Goal: Task Accomplishment & Management: Use online tool/utility

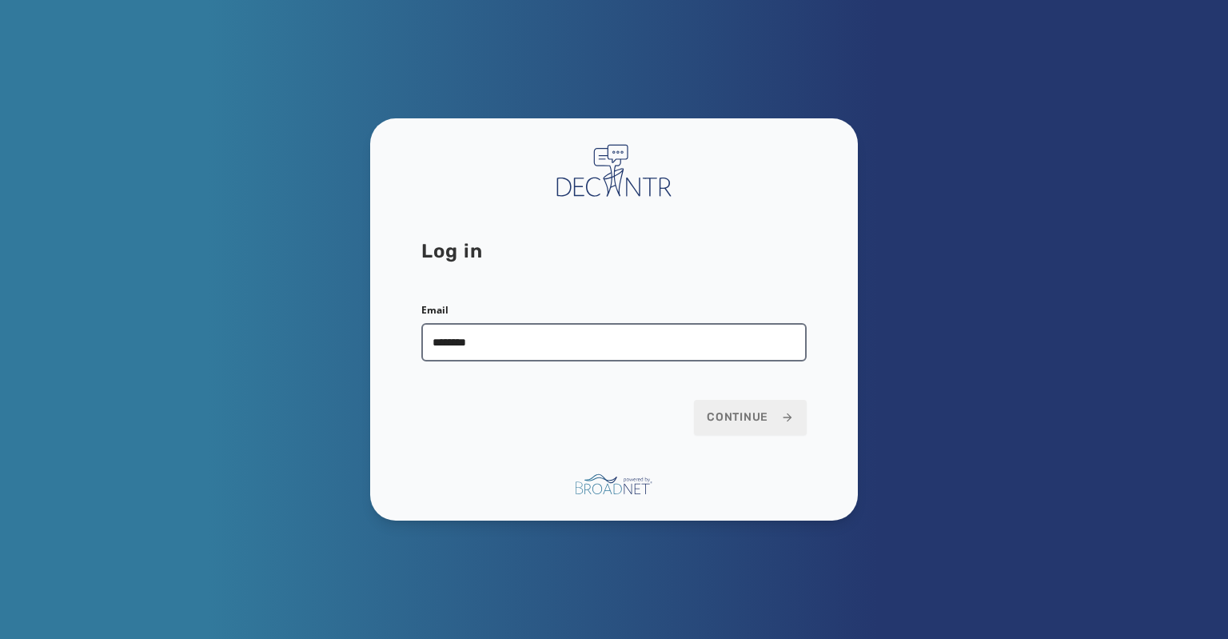
type input "**********"
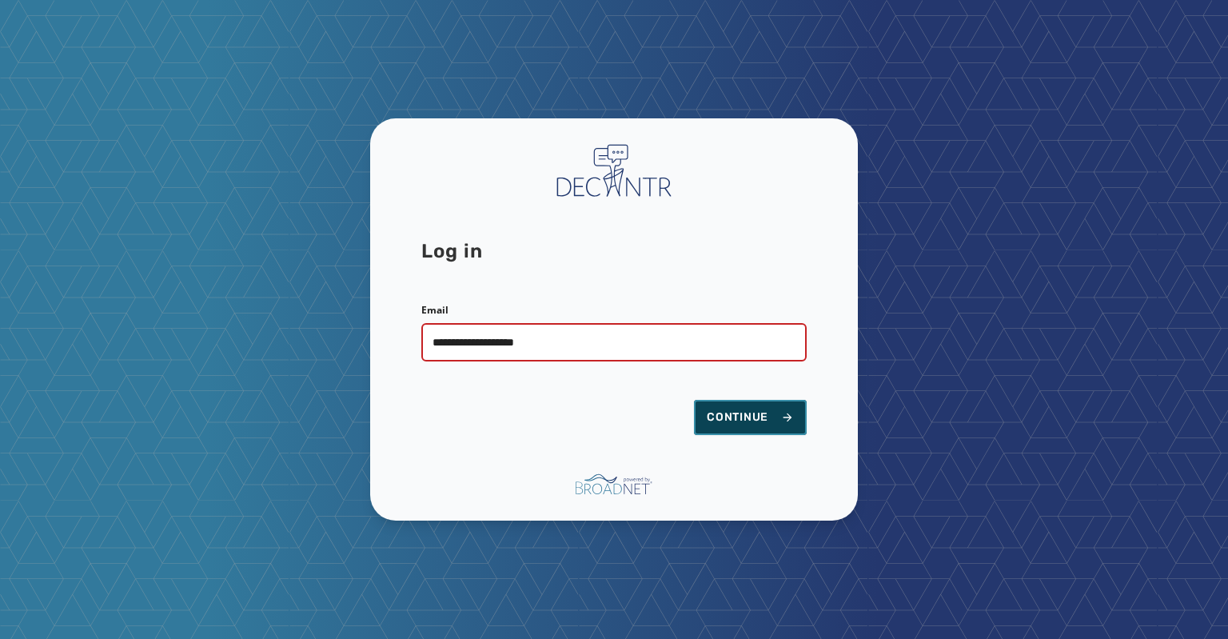
click at [717, 413] on span "Continue" at bounding box center [749, 417] width 87 height 16
click at [726, 416] on span "Continue" at bounding box center [749, 417] width 87 height 16
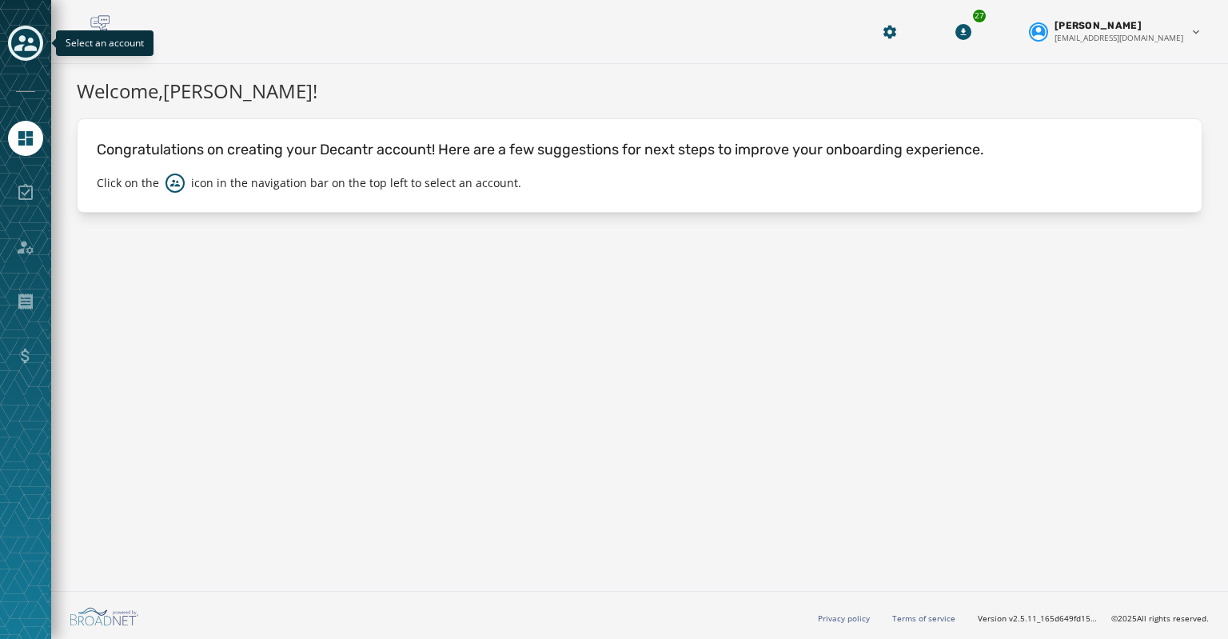
click at [19, 42] on icon "Toggle account select drawer" at bounding box center [25, 43] width 22 height 22
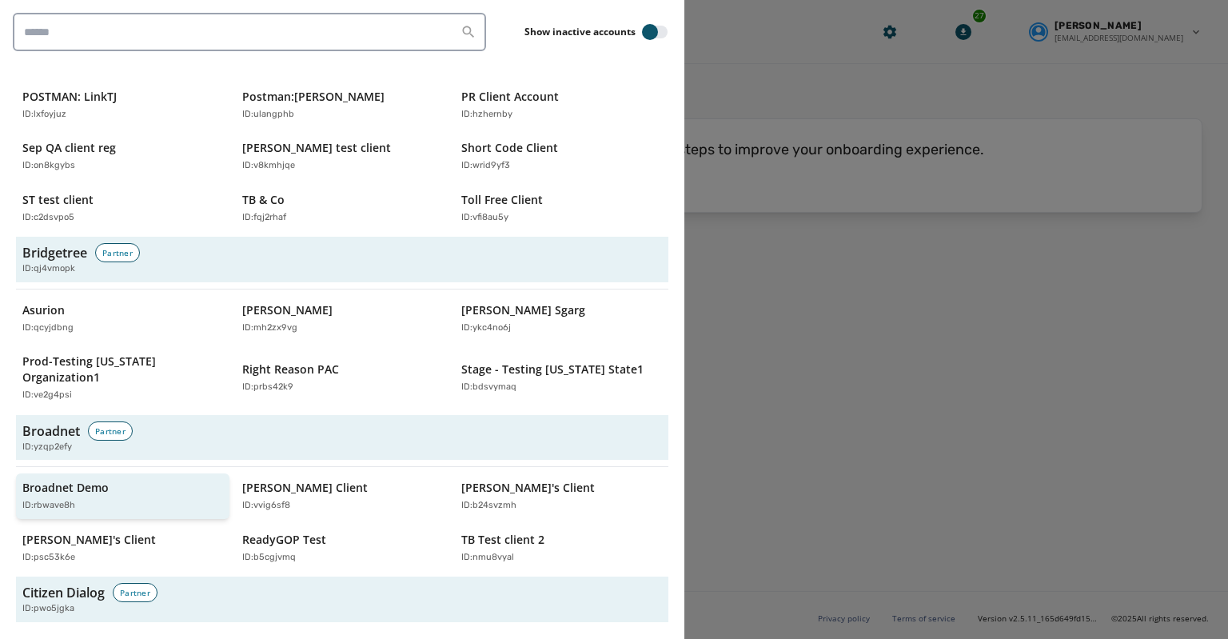
scroll to position [476, 0]
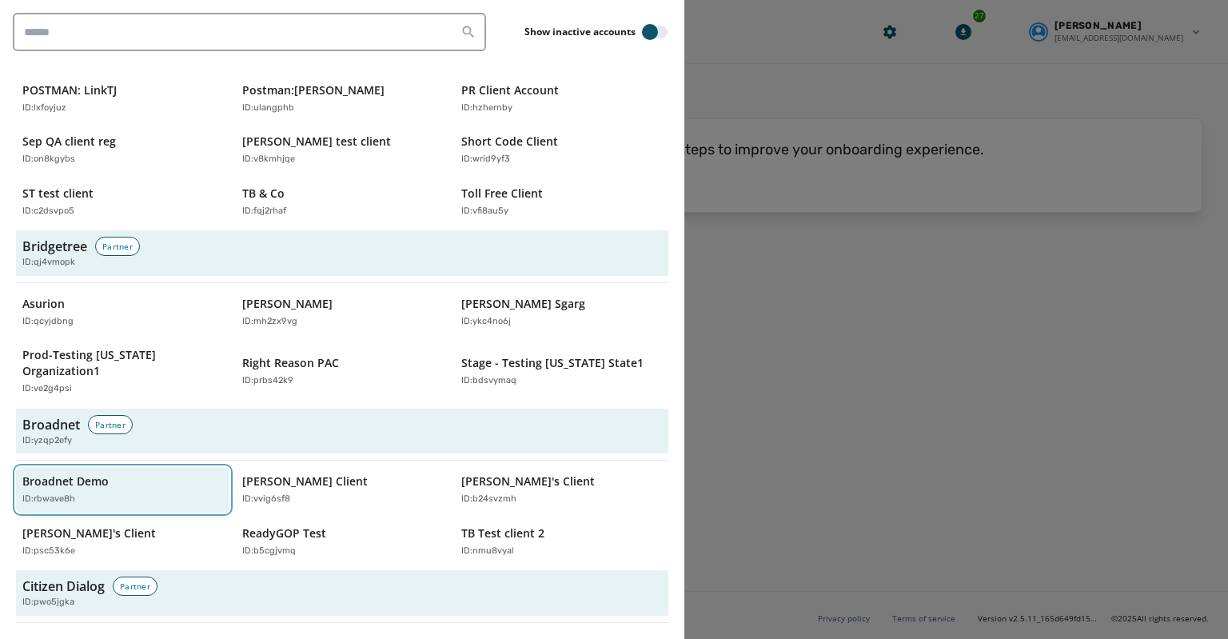
click at [58, 492] on p "ID: rbwave8h" at bounding box center [48, 499] width 53 height 14
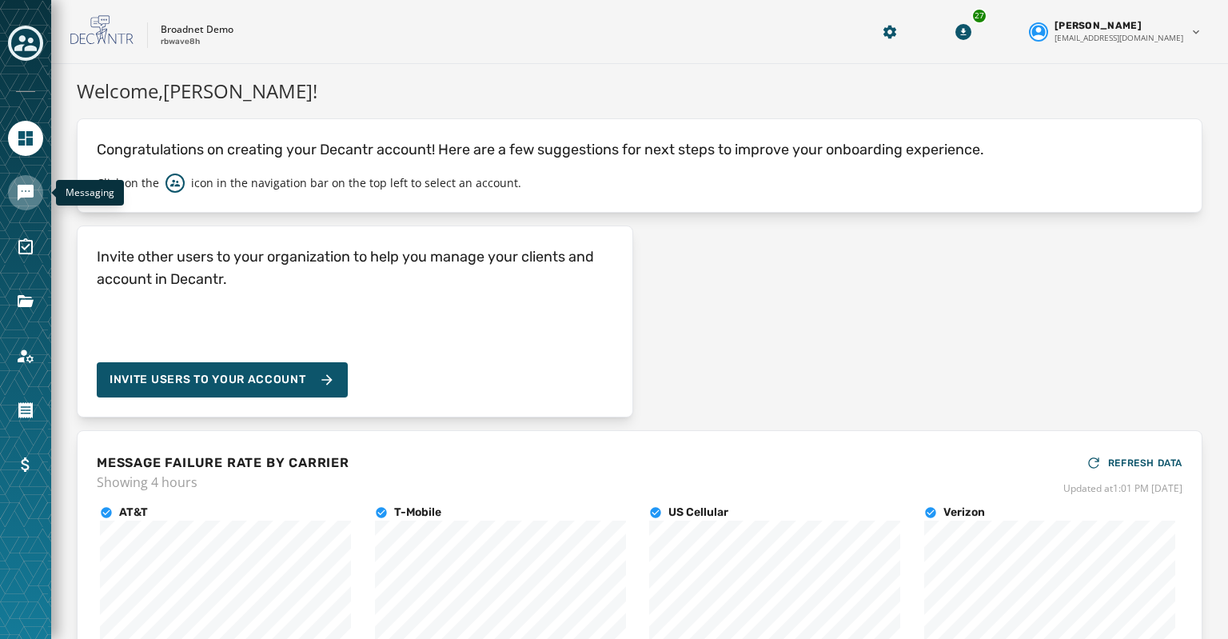
click at [16, 199] on icon "Navigate to Messaging" at bounding box center [25, 192] width 19 height 19
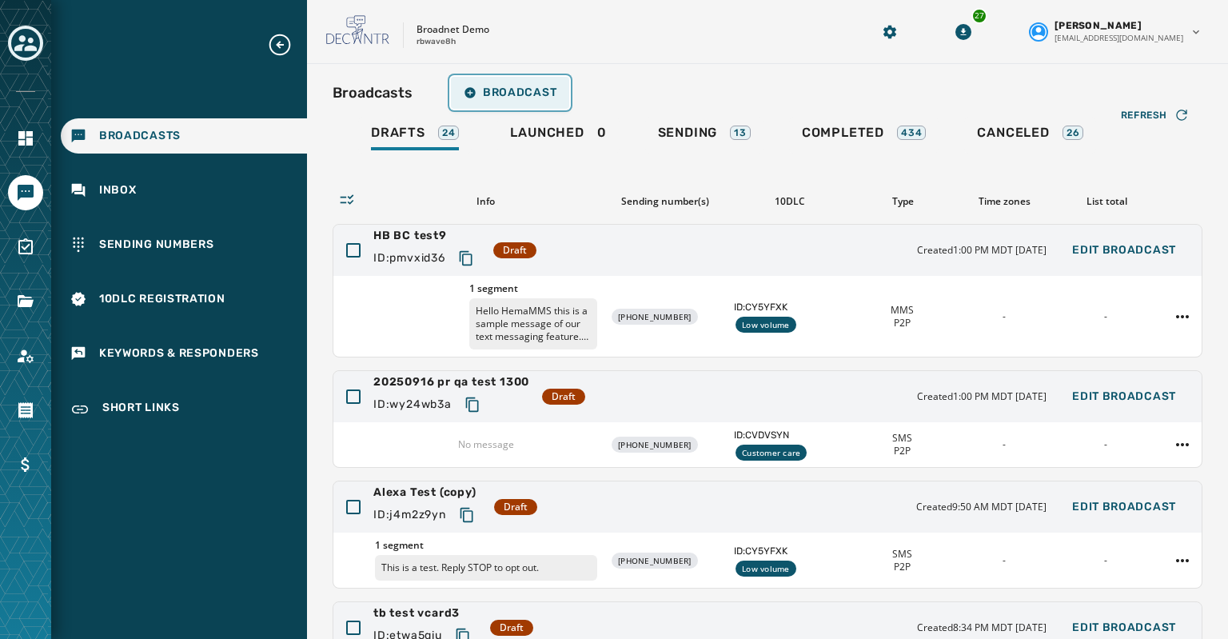
click at [507, 95] on span "Broadcast" at bounding box center [510, 92] width 93 height 13
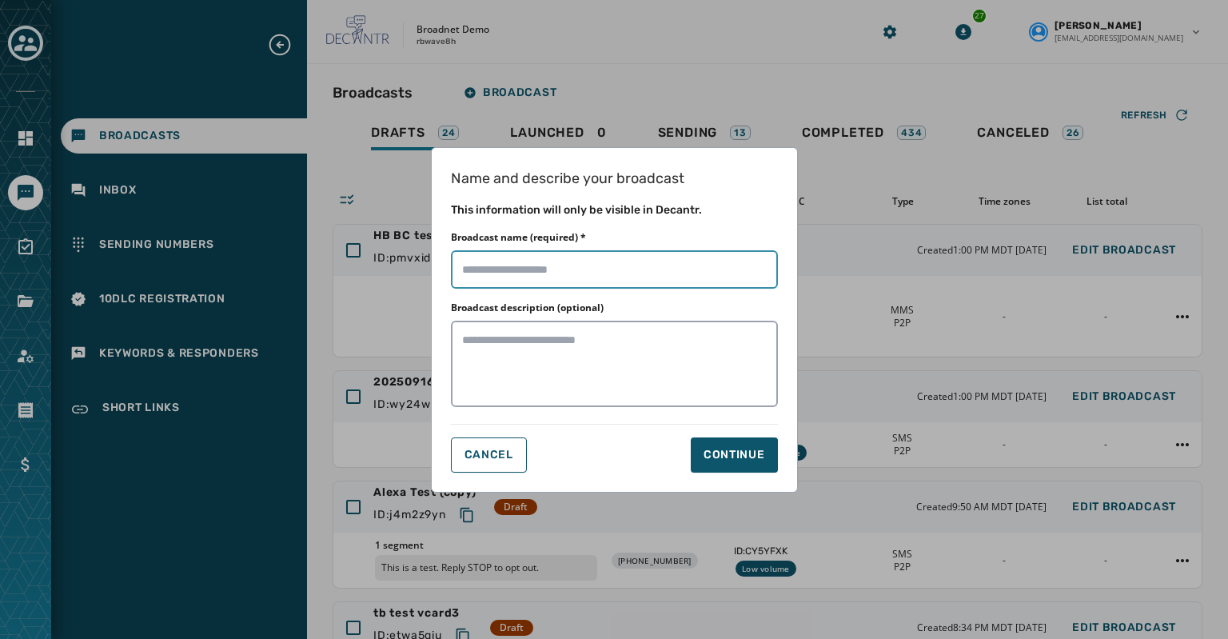
click at [478, 259] on input "Broadcast name (required) *" at bounding box center [614, 269] width 327 height 38
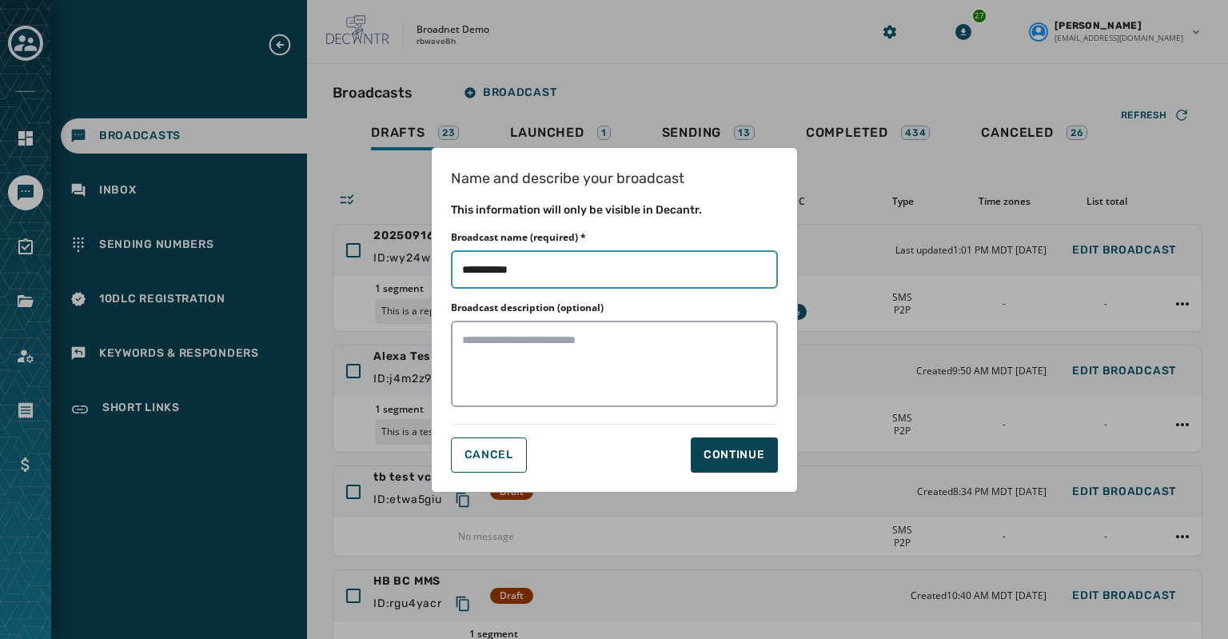
type input "**********"
click at [724, 447] on div "Continue" at bounding box center [734, 455] width 62 height 16
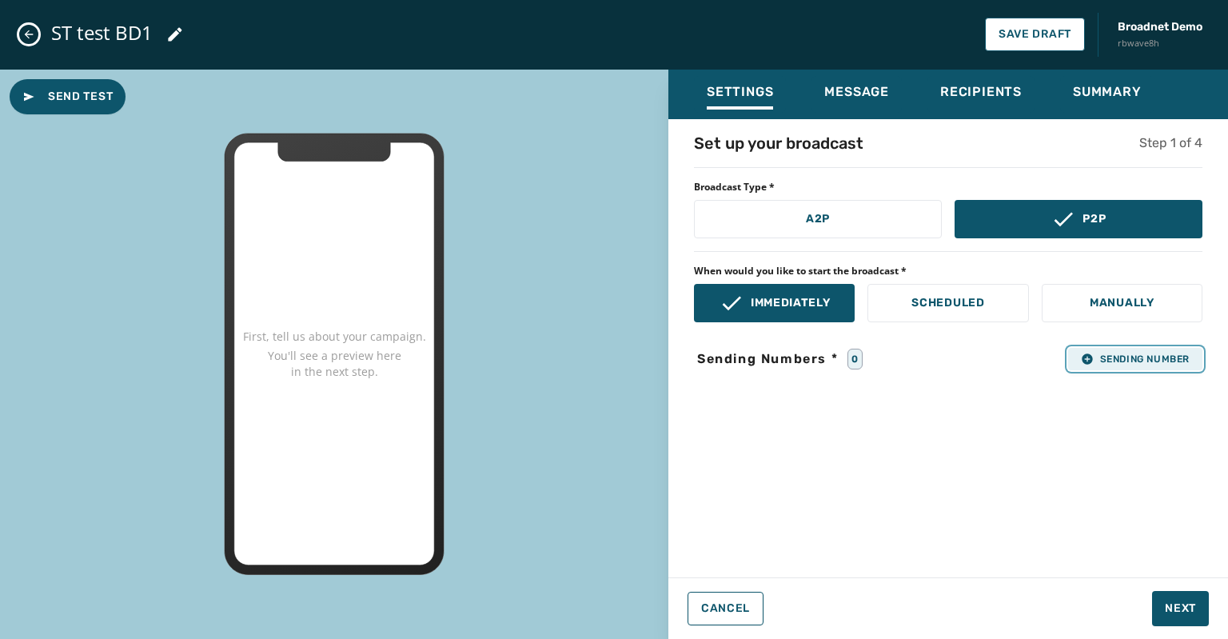
click at [1114, 355] on span "Sending Number" at bounding box center [1135, 358] width 109 height 13
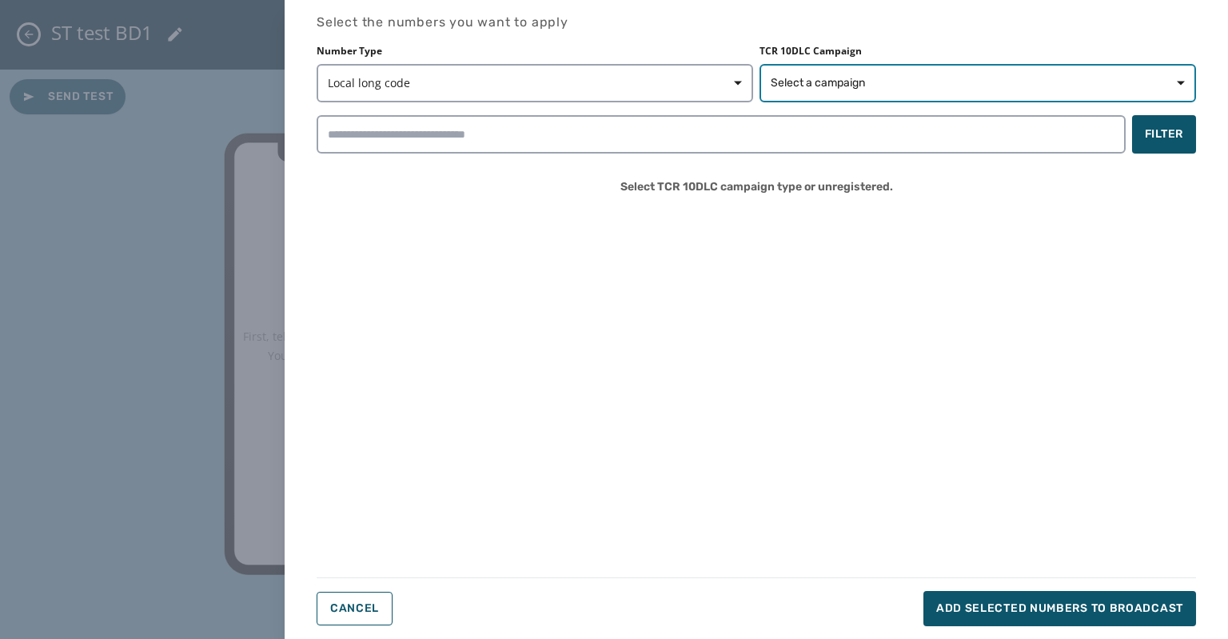
click at [860, 82] on span "Select a campaign" at bounding box center [817, 83] width 94 height 16
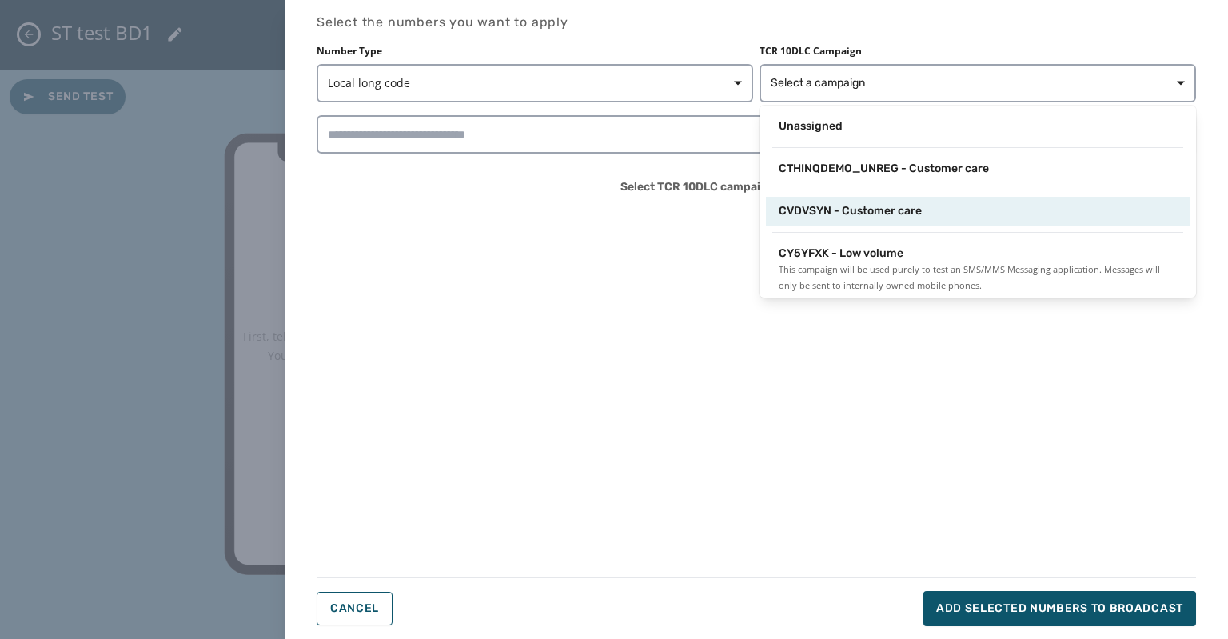
click at [874, 220] on div "CVDVSYN - Customer care" at bounding box center [978, 211] width 424 height 29
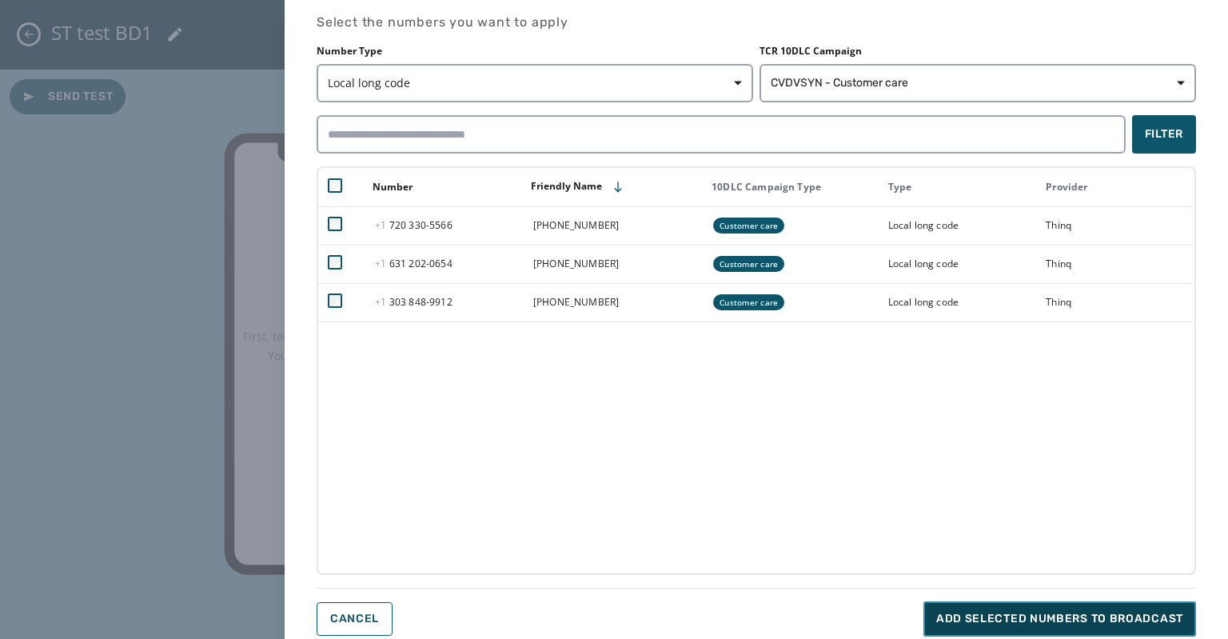
click at [975, 623] on span "Add selected numbers to broadcast" at bounding box center [1059, 619] width 247 height 16
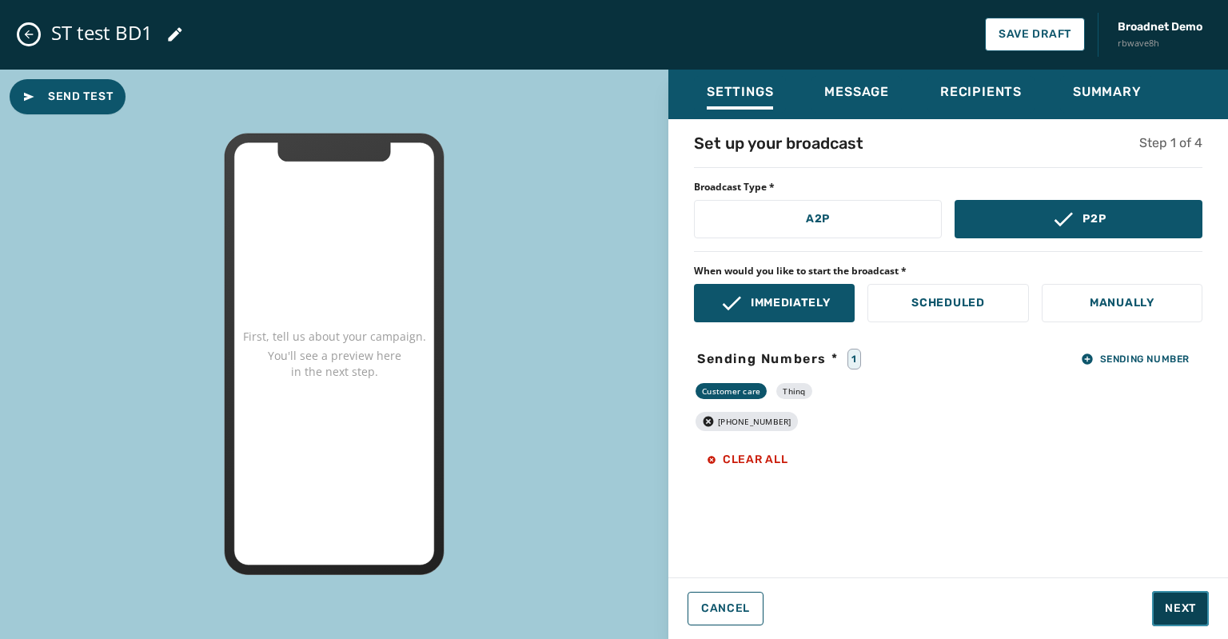
click at [1164, 599] on button "Next" at bounding box center [1180, 608] width 57 height 35
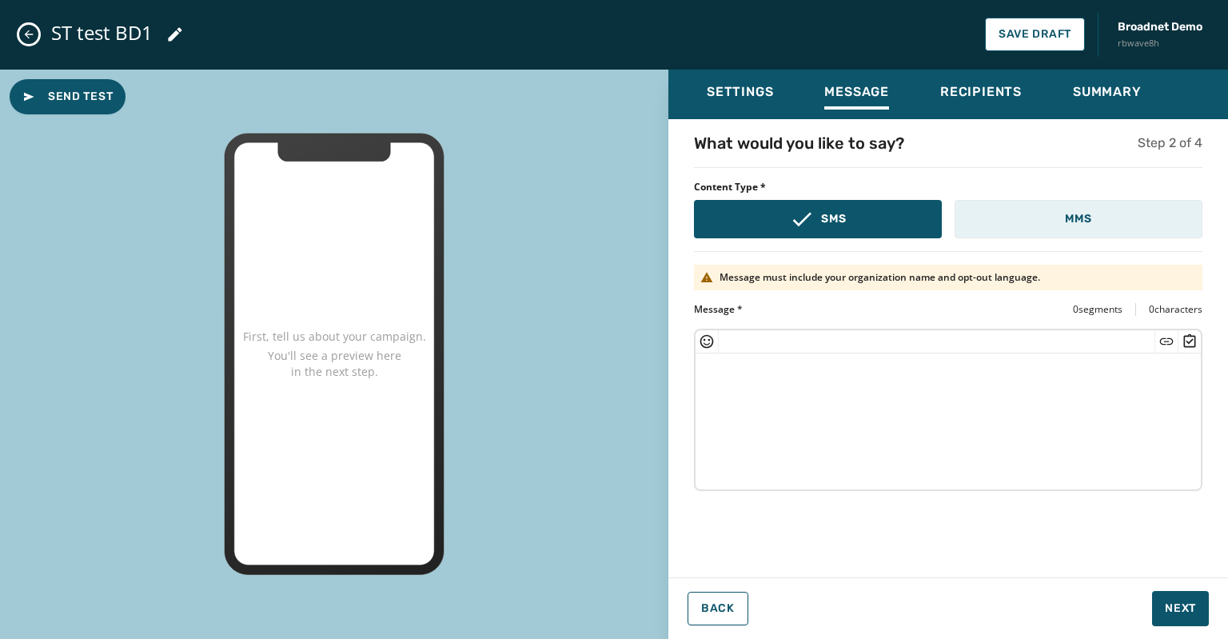
click at [1038, 222] on button "MMS" at bounding box center [1078, 219] width 248 height 38
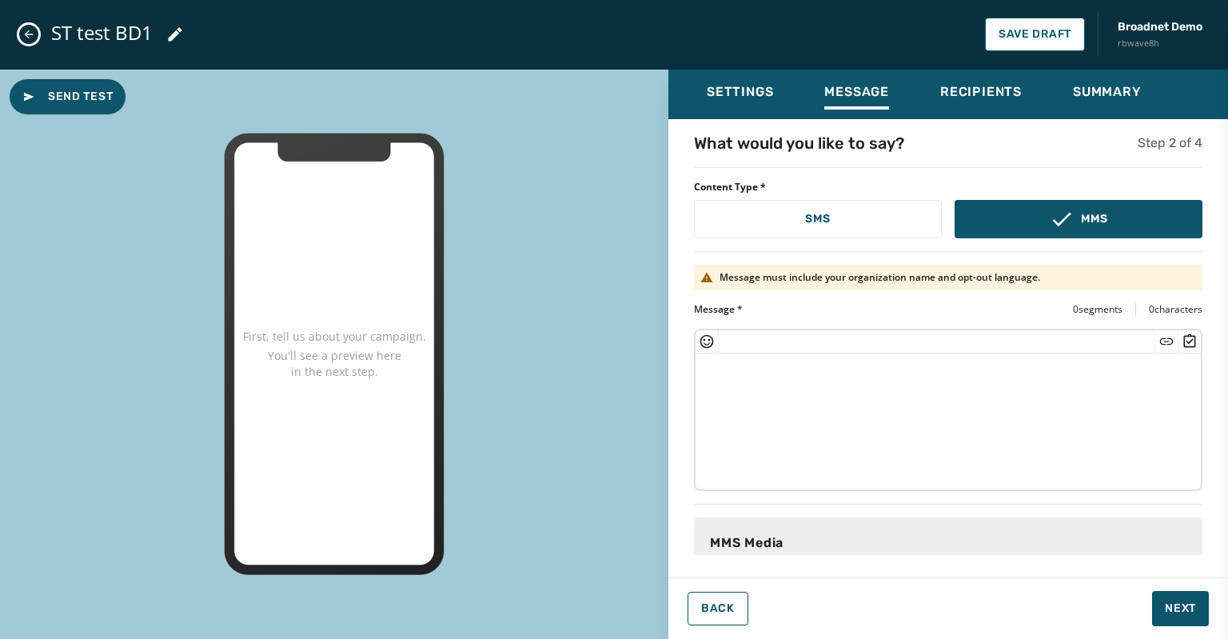
scroll to position [172, 0]
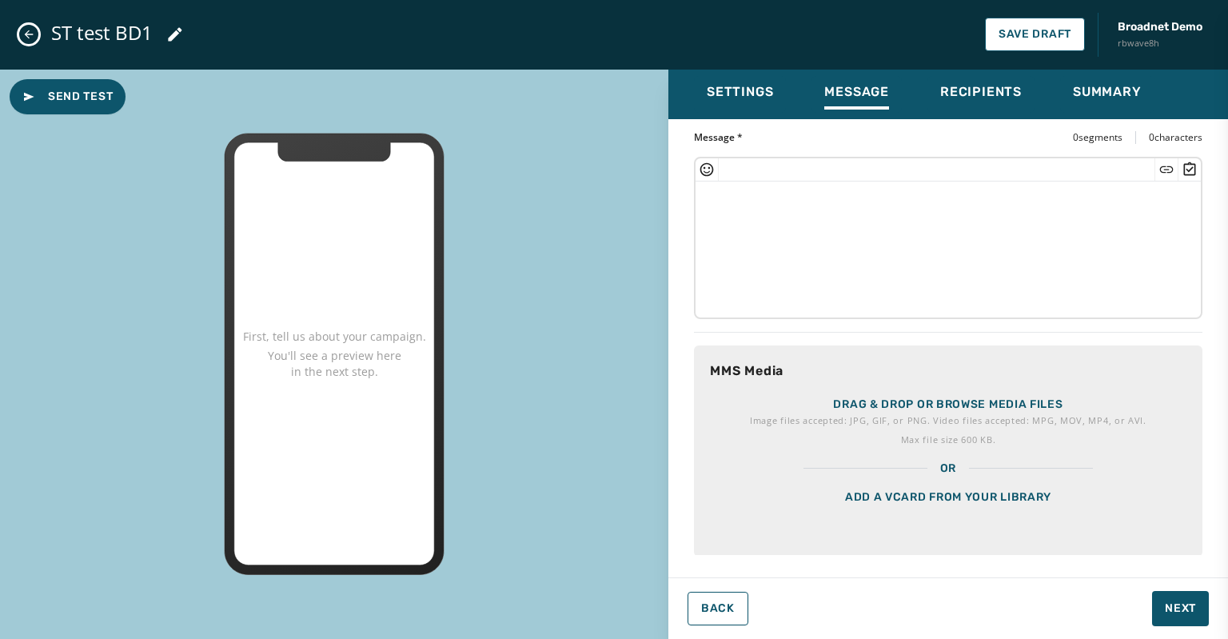
click at [844, 412] on p "Image files accepted: JPG, GIF, or PNG. Video files accepted: MPG, MOV, MP4, or…" at bounding box center [948, 420] width 396 height 16
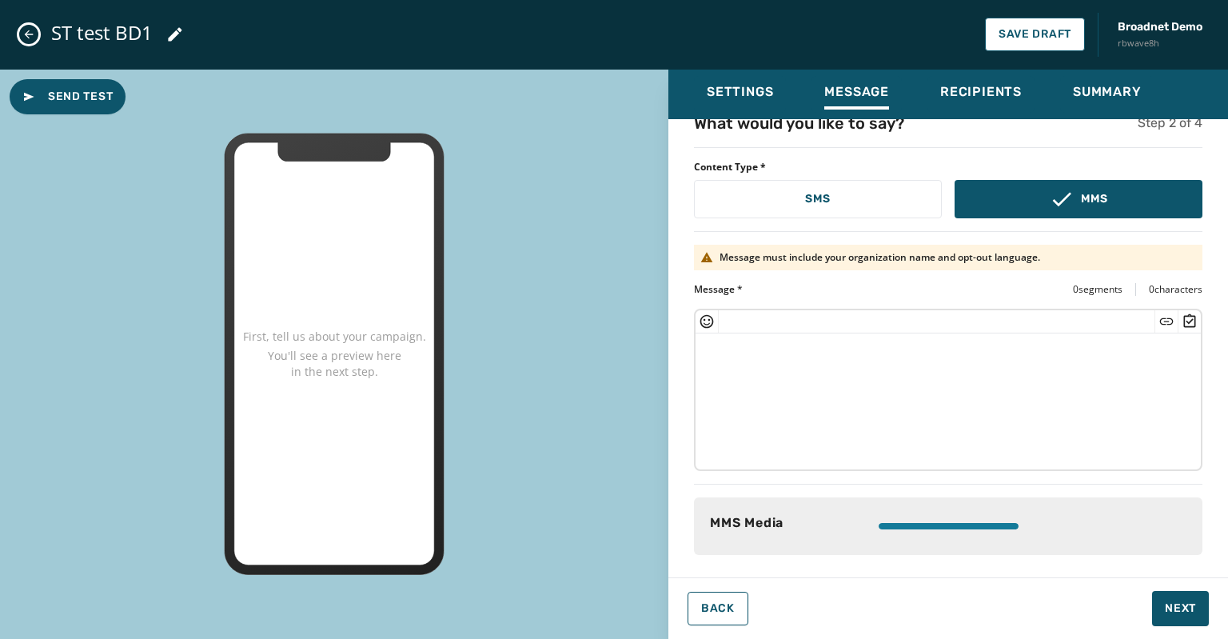
scroll to position [18, 0]
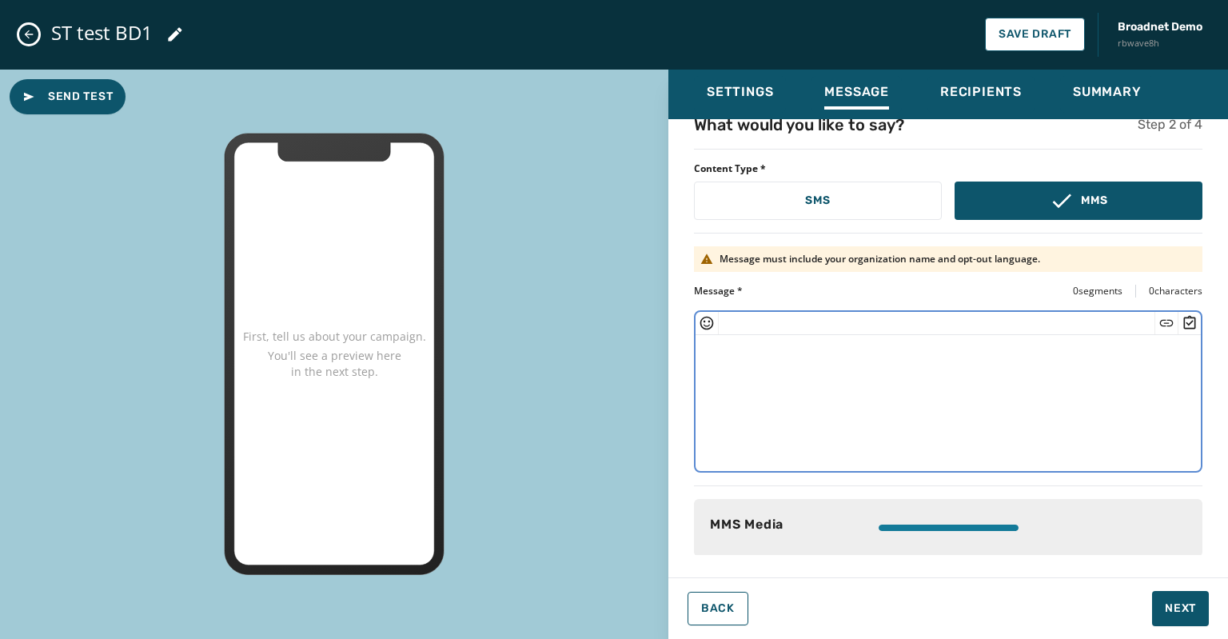
click at [722, 354] on textarea at bounding box center [947, 400] width 505 height 131
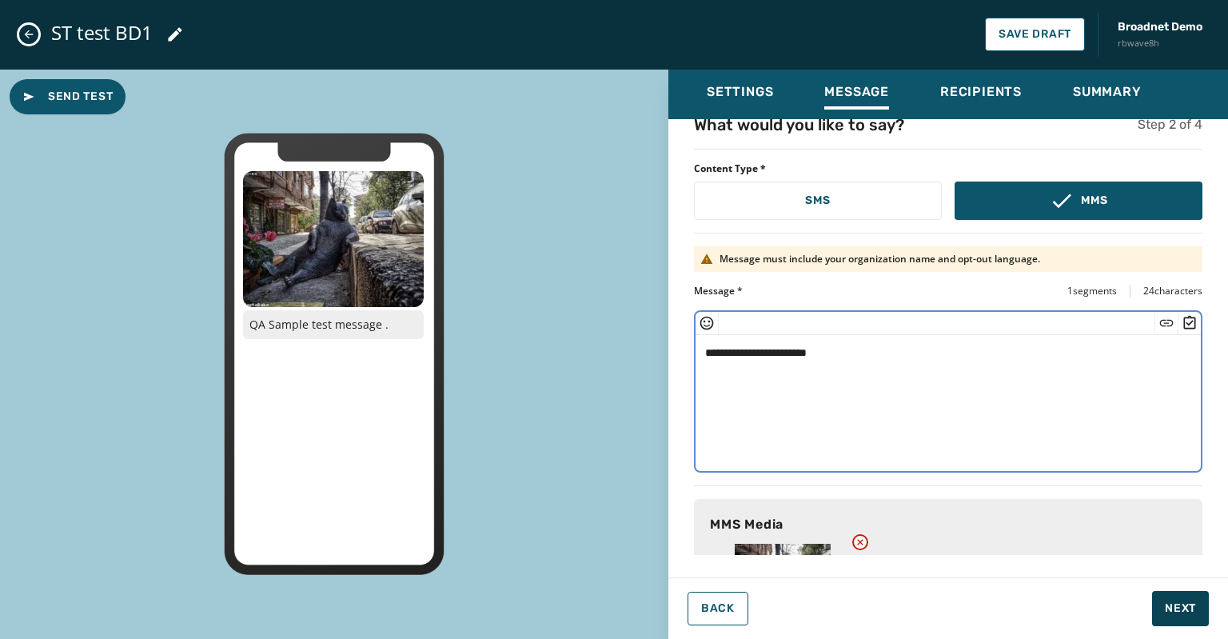
type textarea "**********"
click at [1172, 614] on span "Next" at bounding box center [1179, 608] width 31 height 16
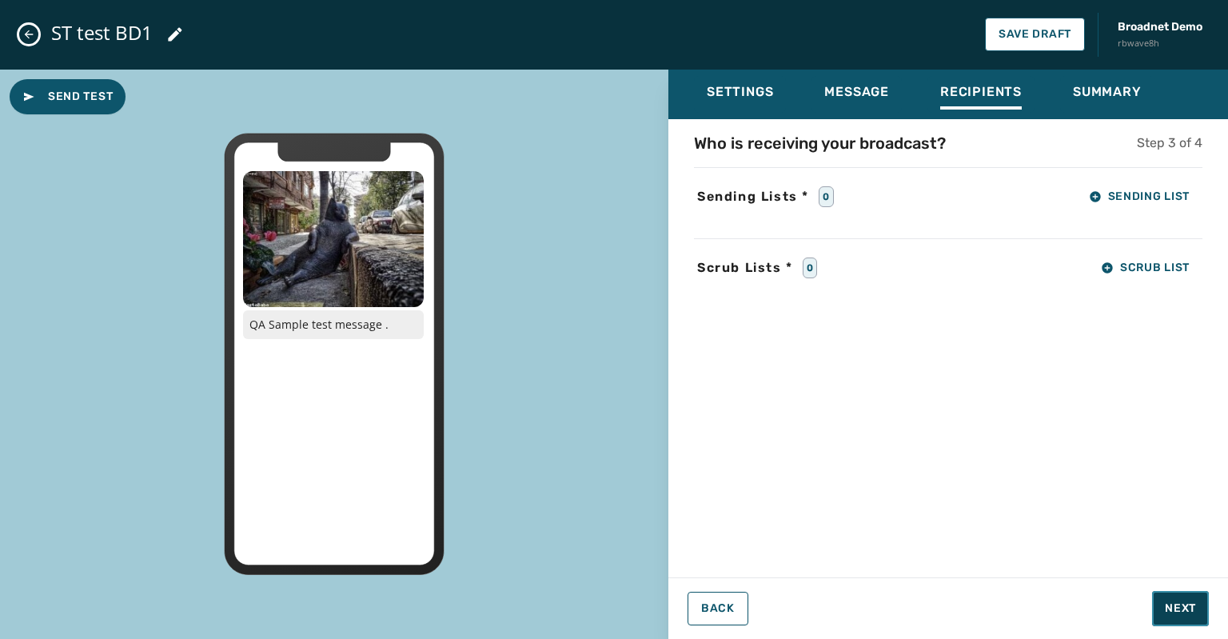
scroll to position [0, 0]
click at [1128, 188] on button "Sending List" at bounding box center [1139, 197] width 126 height 32
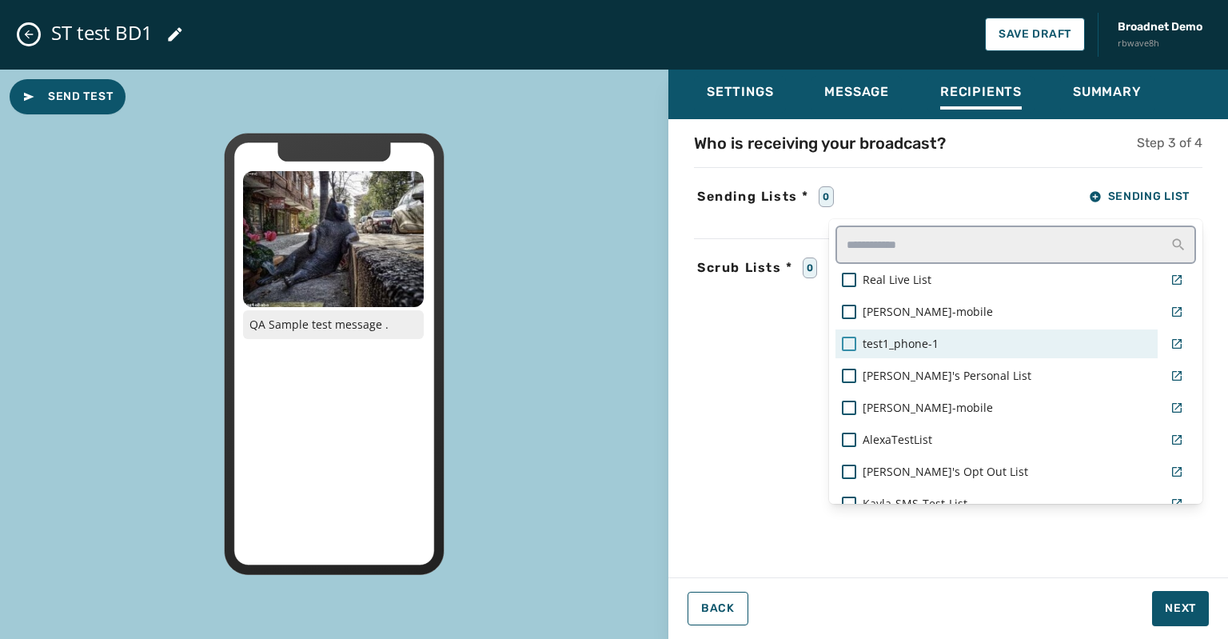
click at [845, 340] on div at bounding box center [849, 343] width 14 height 14
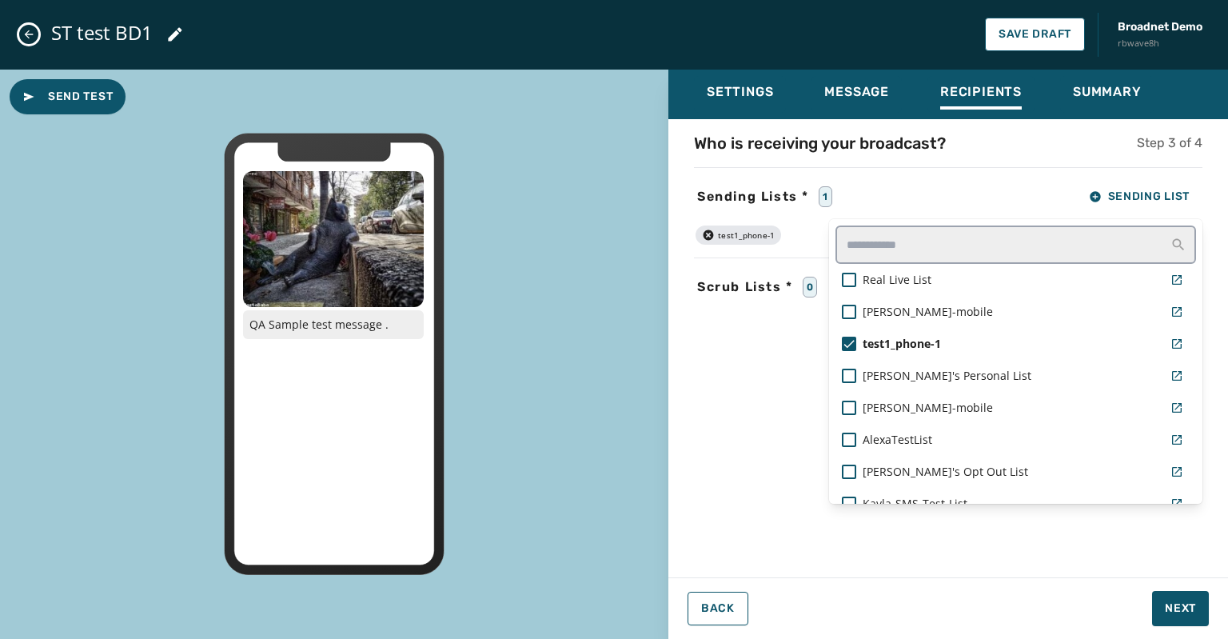
click at [1168, 616] on div "Settings Message Recipients Summary Who is receiving your broadcast? Step 3 of …" at bounding box center [947, 348] width 559 height 557
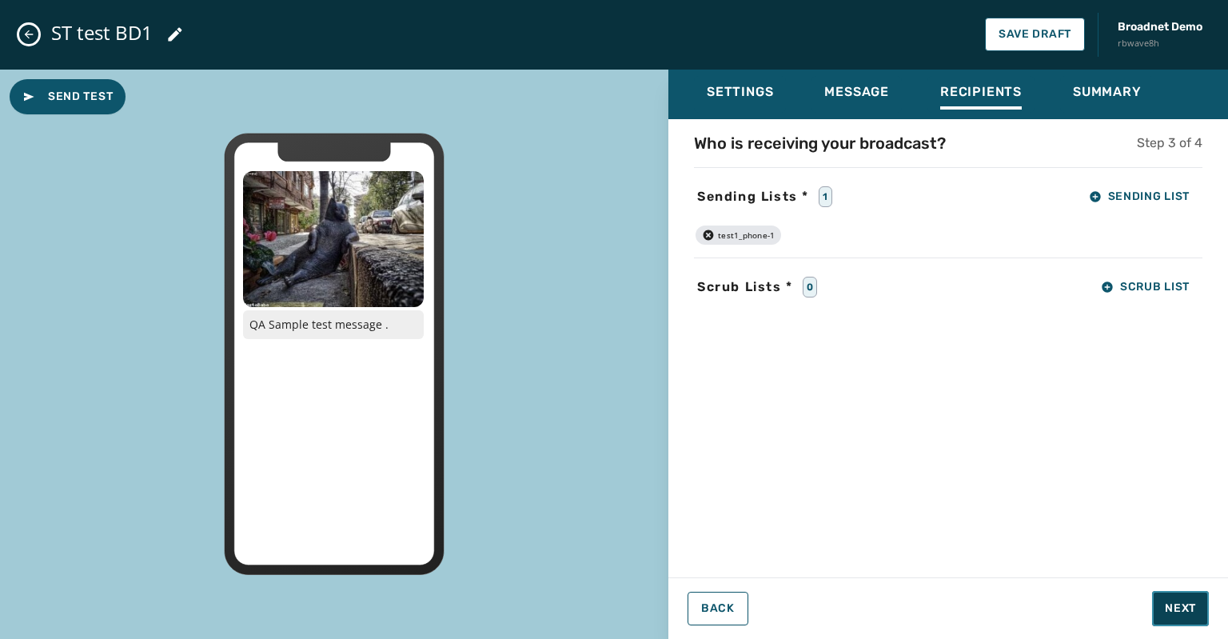
click at [1168, 616] on span "Next" at bounding box center [1179, 608] width 31 height 16
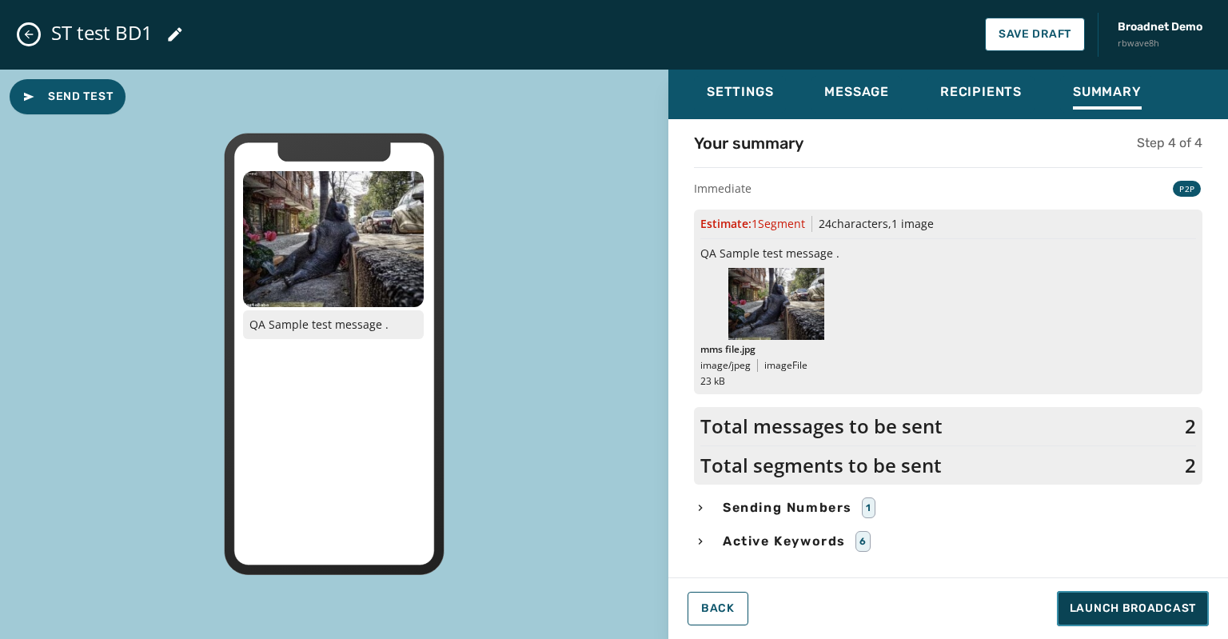
click at [1132, 614] on span "Launch Broadcast" at bounding box center [1132, 608] width 126 height 16
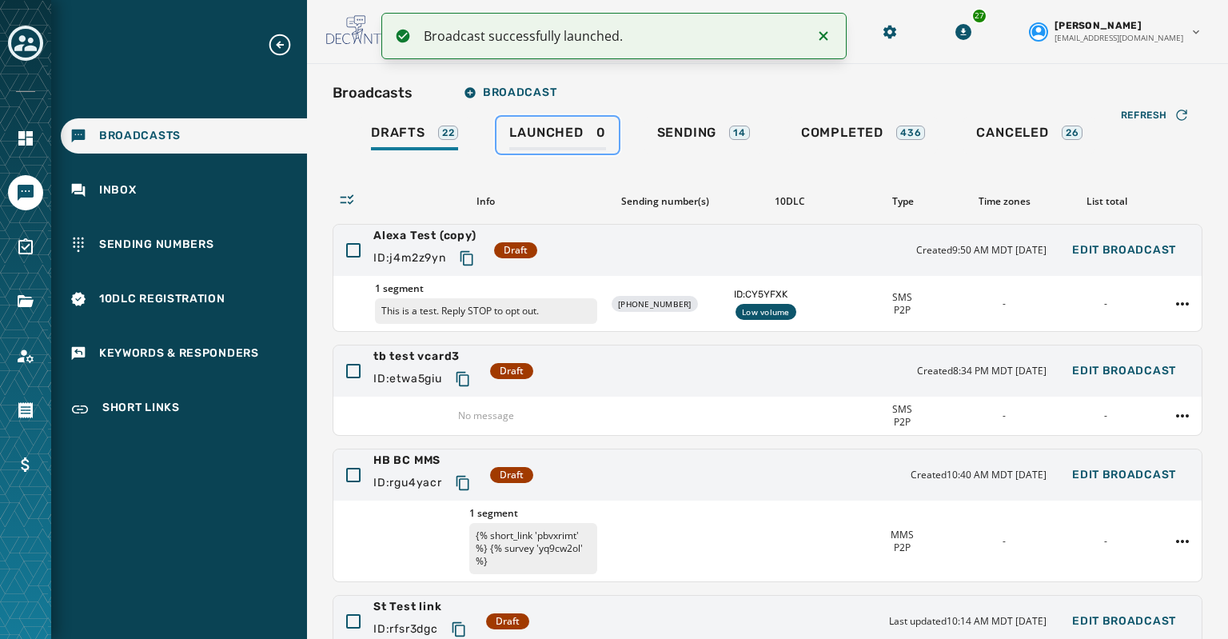
click at [545, 129] on span "Launched" at bounding box center [546, 133] width 74 height 16
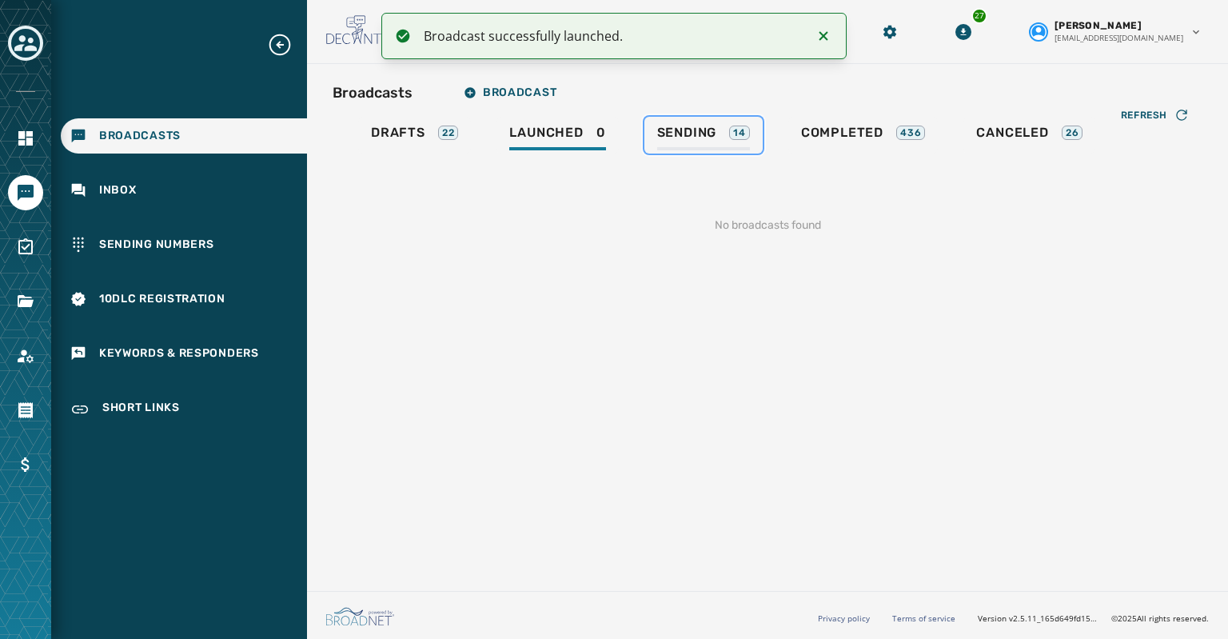
click at [657, 137] on span "Sending" at bounding box center [687, 133] width 60 height 16
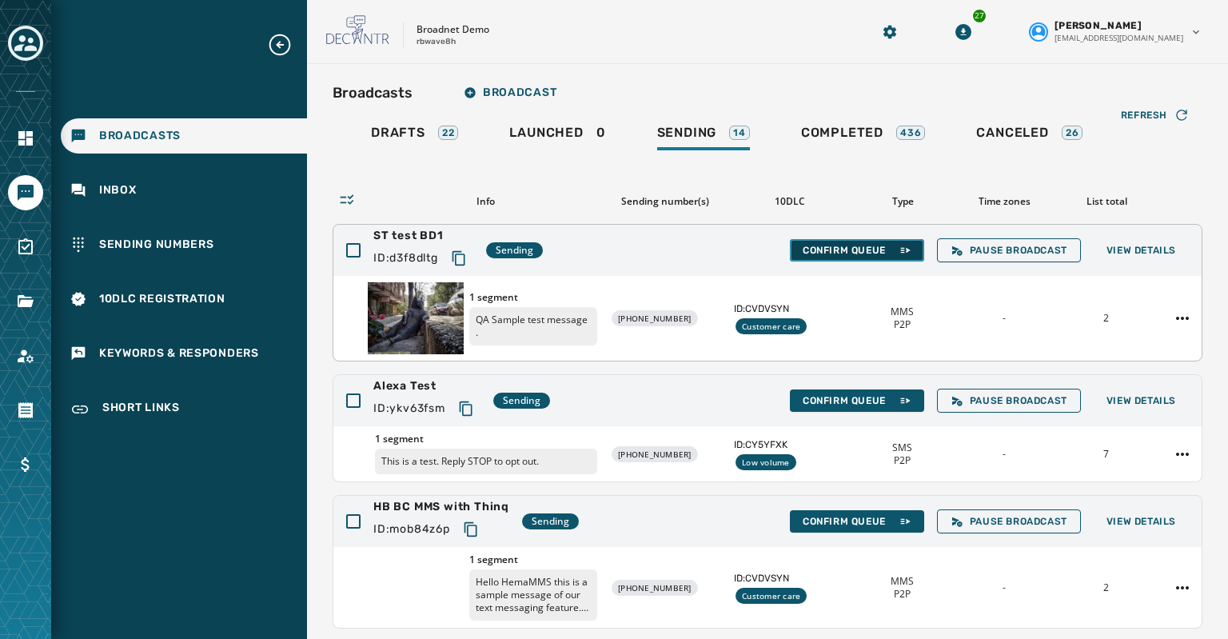
click at [856, 249] on span "Confirm Queue" at bounding box center [856, 250] width 109 height 13
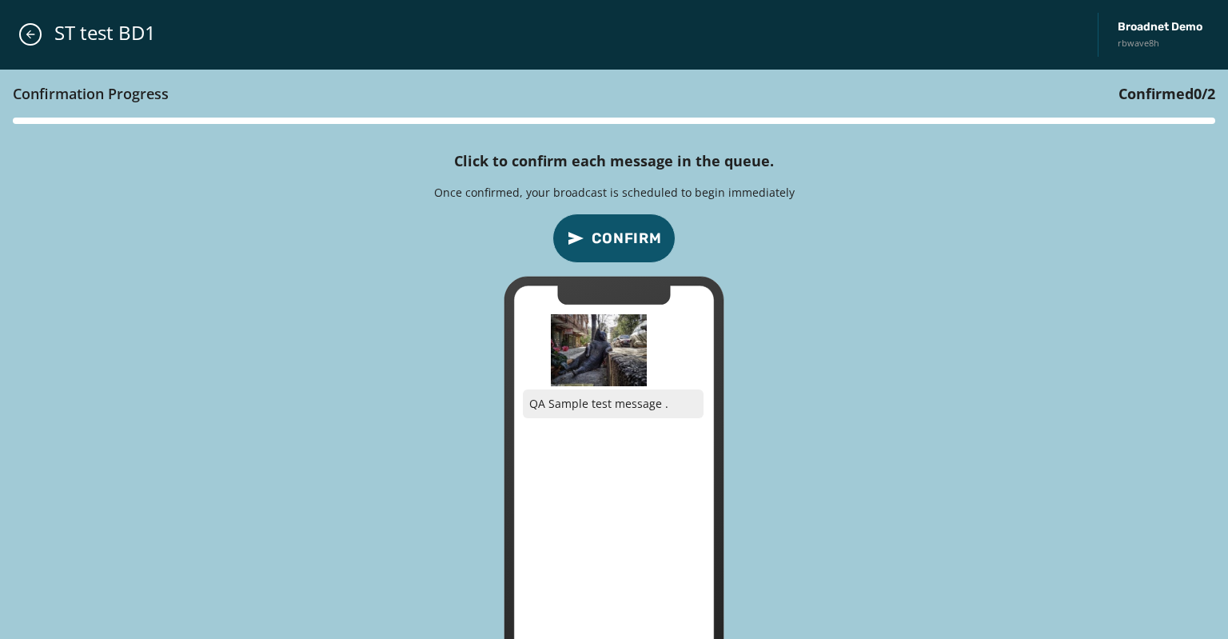
click at [611, 245] on span "Confirm" at bounding box center [626, 238] width 70 height 22
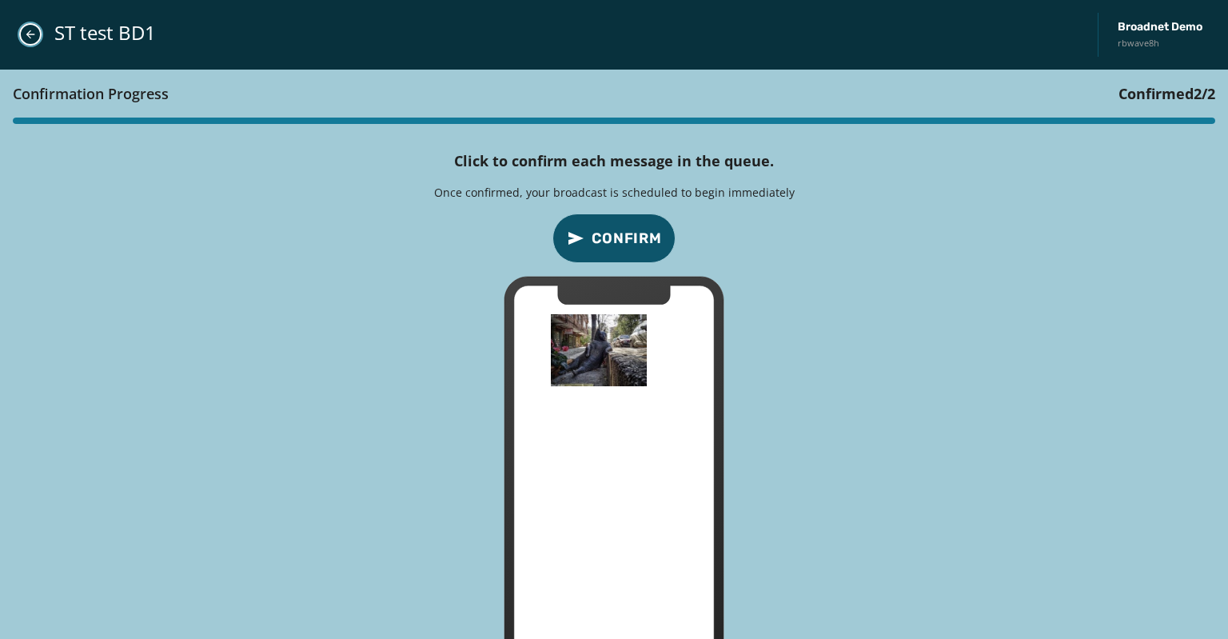
click at [32, 31] on icon "Close admin drawer" at bounding box center [30, 34] width 13 height 13
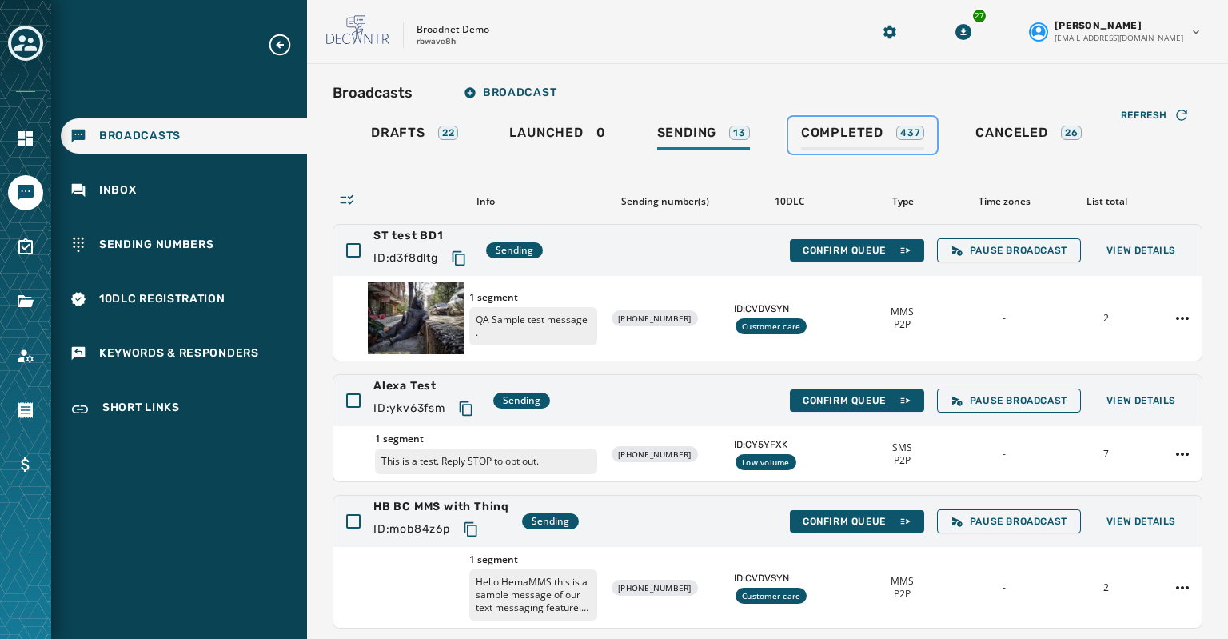
click at [854, 127] on span "Completed" at bounding box center [842, 133] width 82 height 16
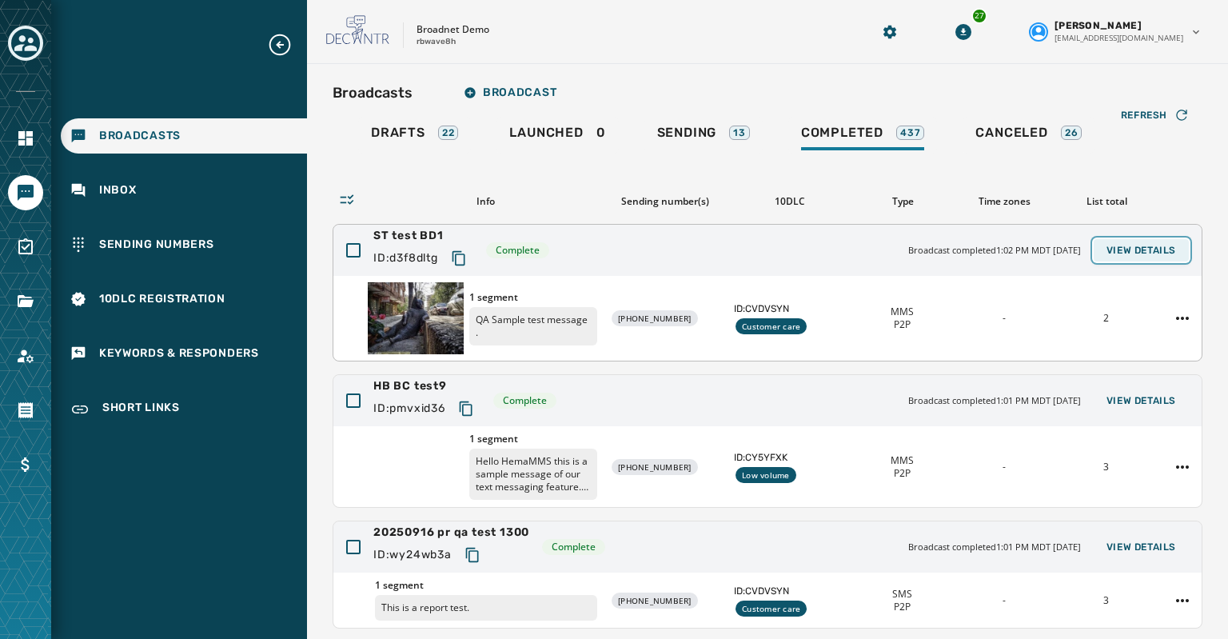
click at [1138, 245] on span "View Details" at bounding box center [1141, 250] width 70 height 13
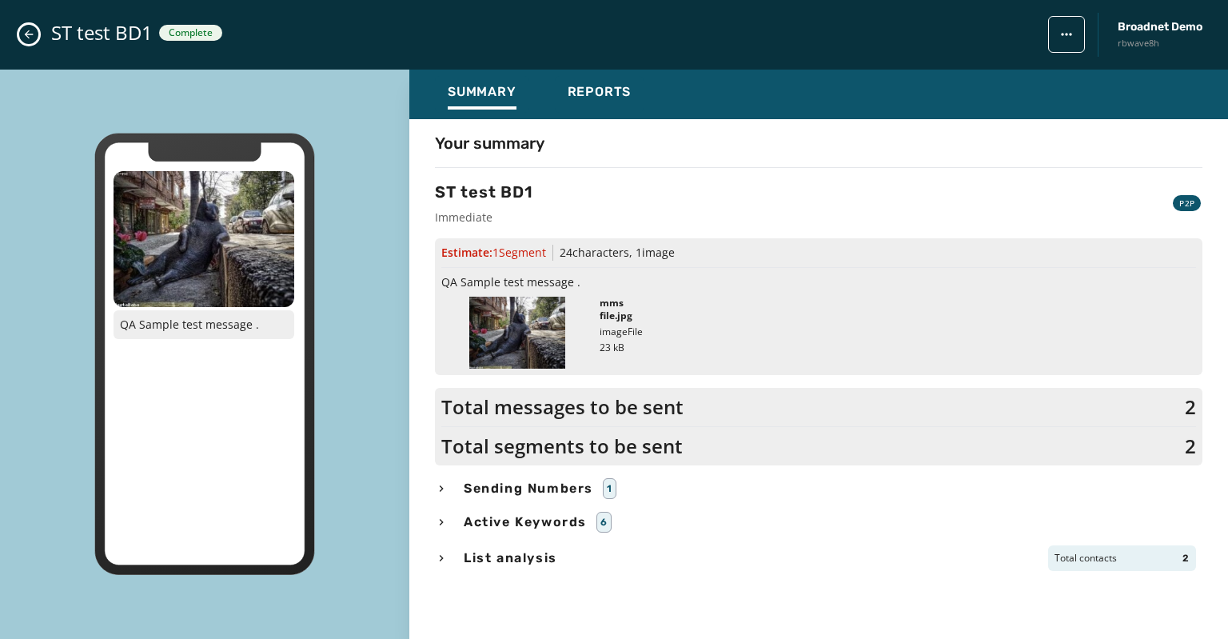
scroll to position [153, 0]
click at [604, 88] on span "Reports" at bounding box center [599, 92] width 64 height 16
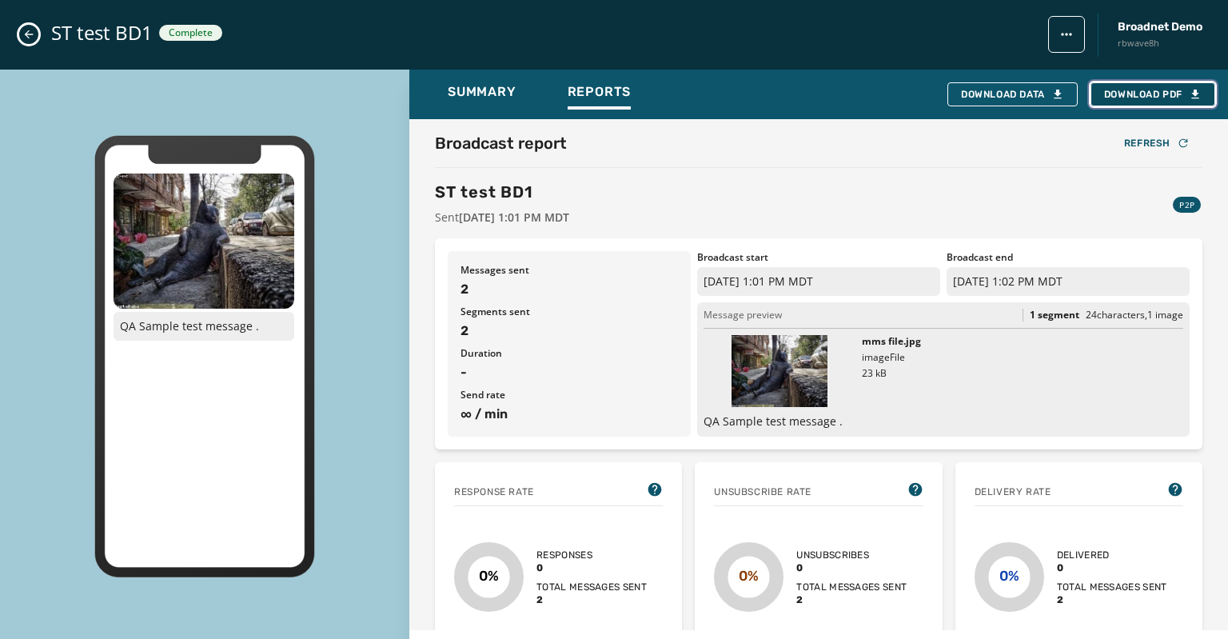
click at [1128, 95] on span "Download PDF" at bounding box center [1153, 94] width 98 height 13
